Goal: Task Accomplishment & Management: Manage account settings

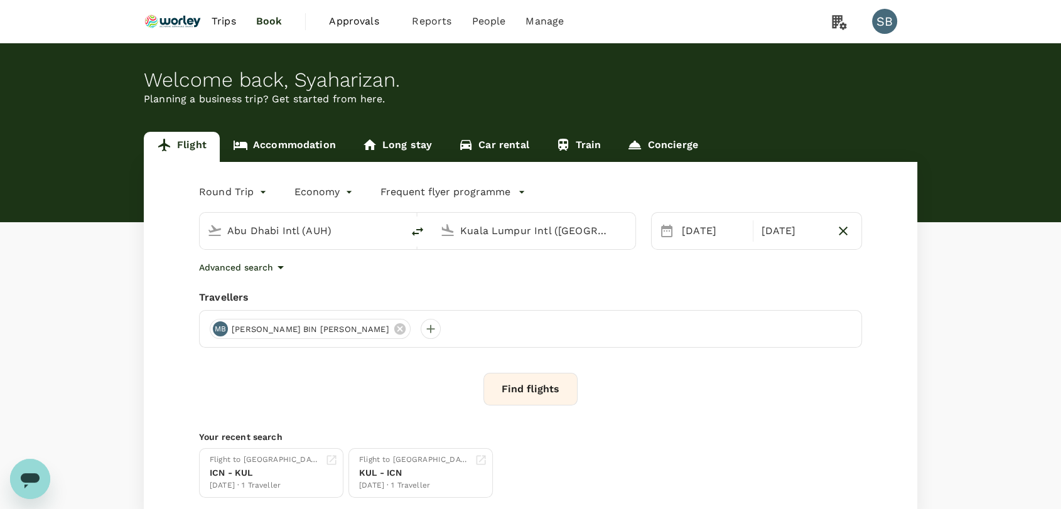
click at [393, 327] on icon at bounding box center [400, 329] width 14 height 14
click at [227, 331] on div at bounding box center [220, 329] width 20 height 20
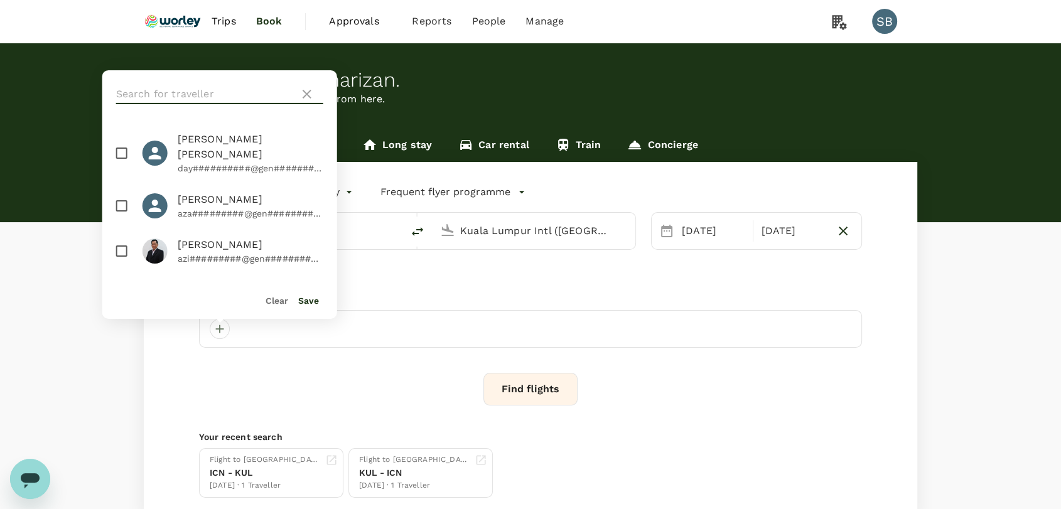
drag, startPoint x: 185, startPoint y: 97, endPoint x: 181, endPoint y: 87, distance: 9.9
click at [184, 94] on input "text" at bounding box center [205, 94] width 178 height 20
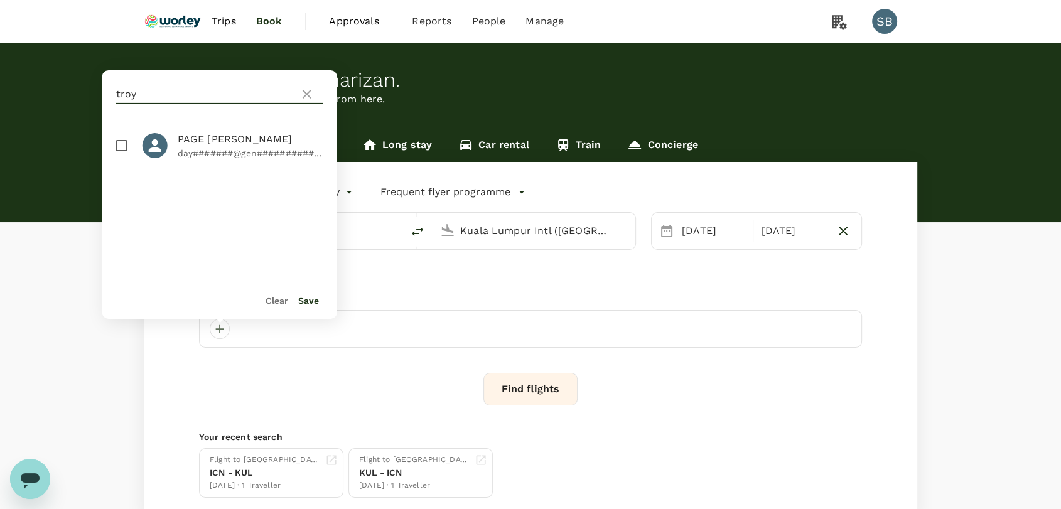
type input "troy"
click at [118, 146] on input "checkbox" at bounding box center [122, 145] width 26 height 26
checkbox input "true"
click at [153, 97] on input "troy" at bounding box center [205, 94] width 178 height 20
type input "t"
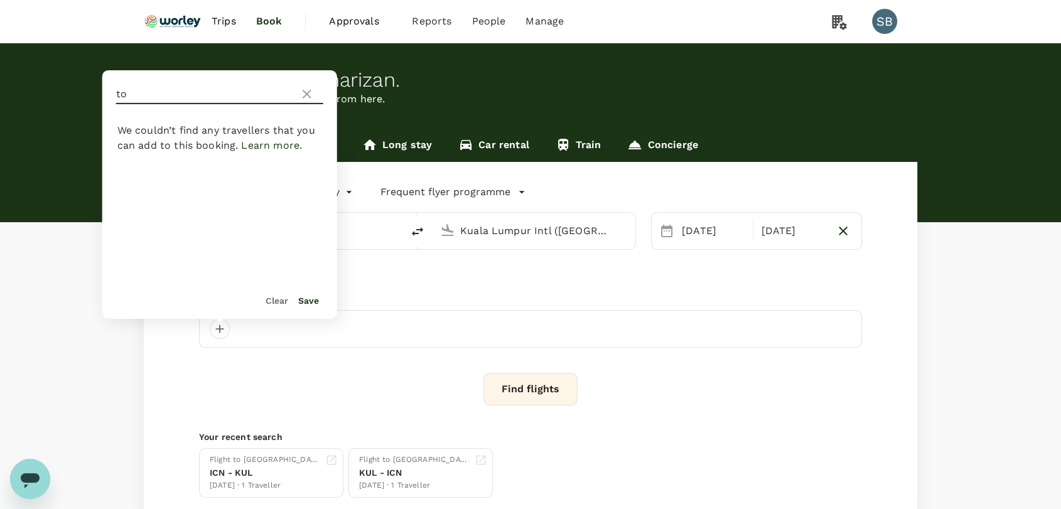
type input "t"
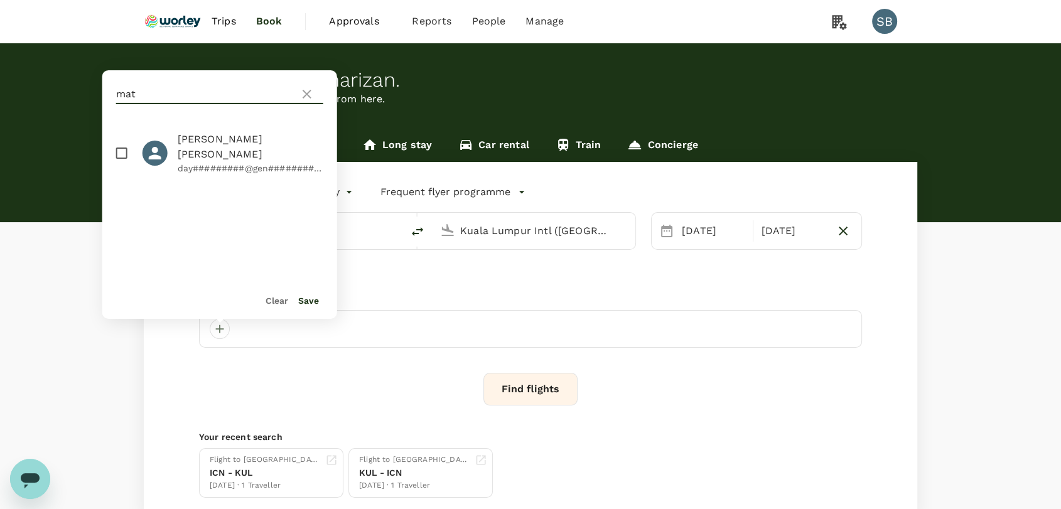
type input "mat"
click at [118, 149] on input "checkbox" at bounding box center [122, 153] width 26 height 26
checkbox input "true"
click at [305, 296] on button "Save" at bounding box center [308, 301] width 21 height 10
